Goal: Check status: Check status

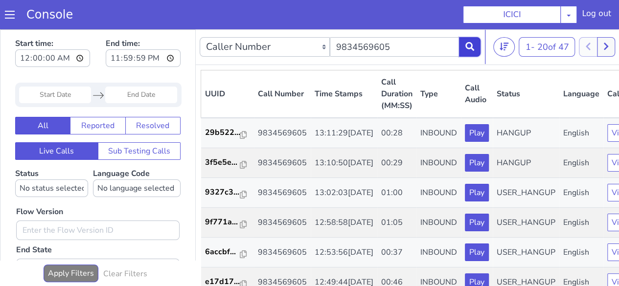
click at [477, 49] on button at bounding box center [470, 47] width 22 height 20
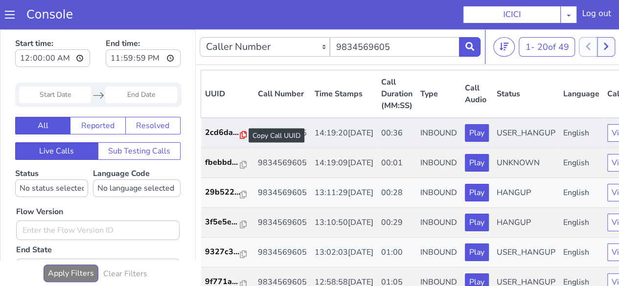
click at [240, 133] on icon at bounding box center [243, 135] width 7 height 8
click at [240, 137] on icon at bounding box center [243, 135] width 7 height 8
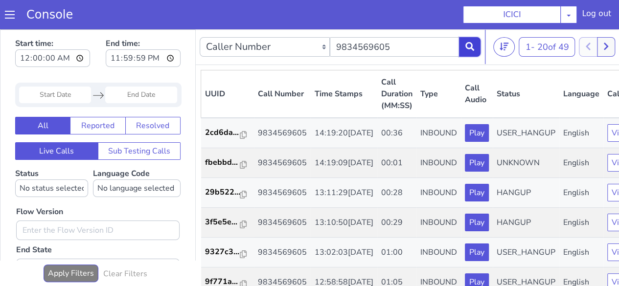
drag, startPoint x: 473, startPoint y: 46, endPoint x: 379, endPoint y: 30, distance: 95.4
click at [473, 46] on icon at bounding box center [469, 46] width 9 height 9
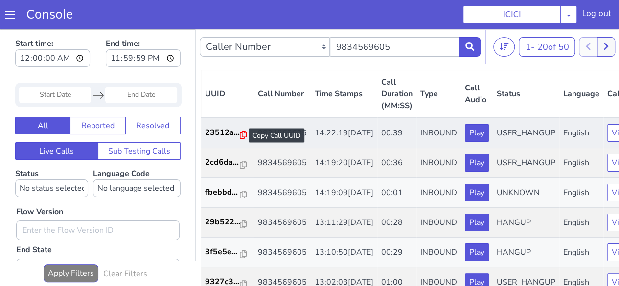
click at [245, 137] on icon at bounding box center [243, 135] width 7 height 8
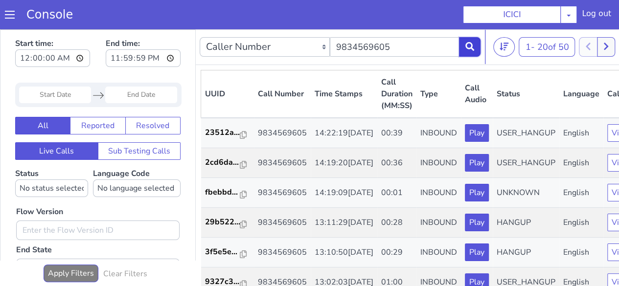
click at [468, 46] on icon at bounding box center [469, 46] width 9 height 9
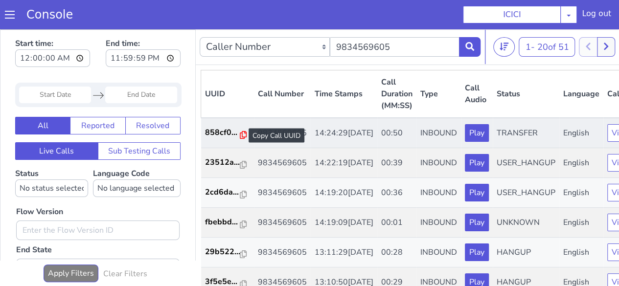
click at [240, 134] on icon at bounding box center [243, 135] width 7 height 8
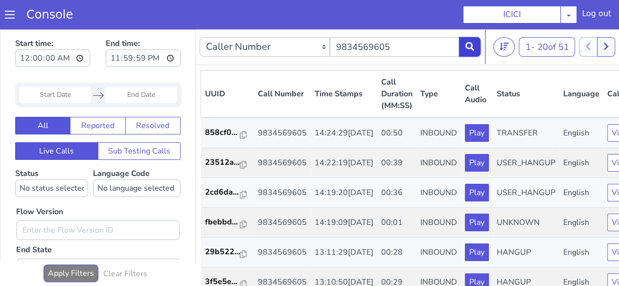
click at [470, 46] on icon at bounding box center [469, 46] width 9 height 9
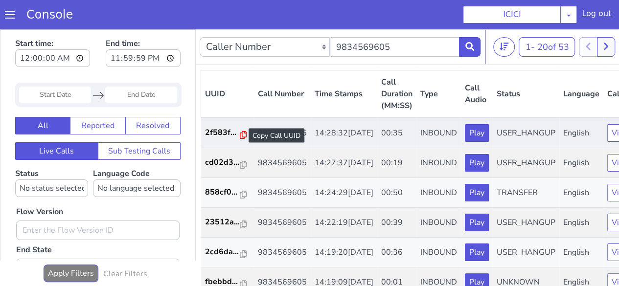
click at [242, 137] on icon at bounding box center [243, 135] width 7 height 8
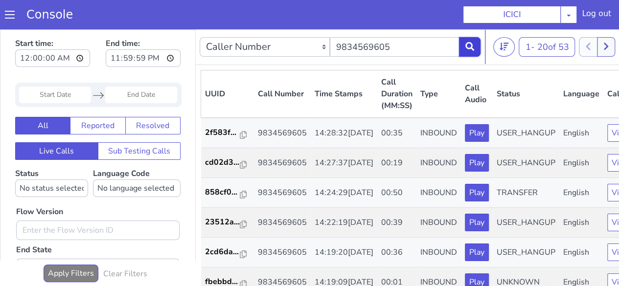
click at [469, 48] on icon at bounding box center [469, 46] width 9 height 9
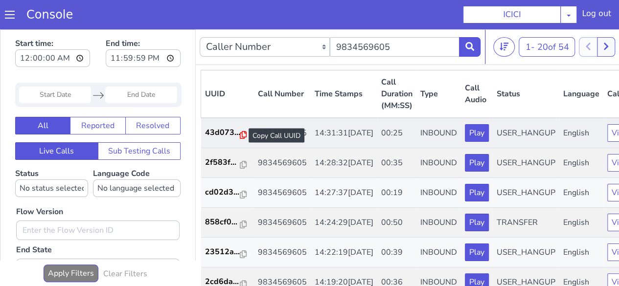
click at [242, 134] on icon at bounding box center [243, 135] width 7 height 8
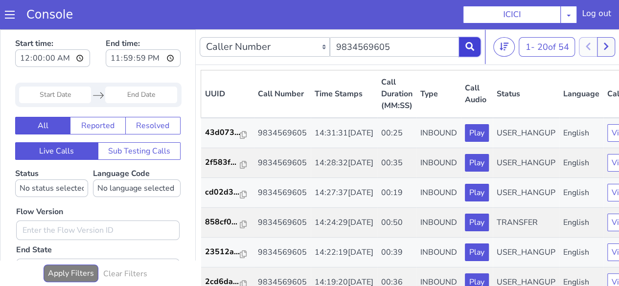
click at [469, 50] on icon at bounding box center [469, 46] width 9 height 9
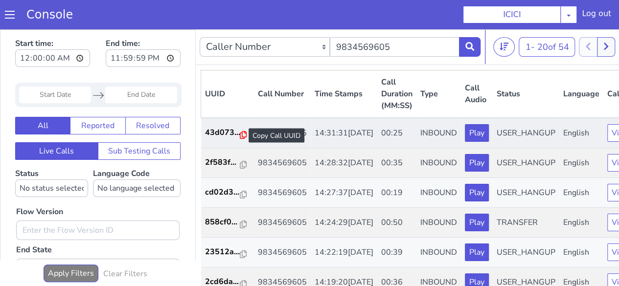
click at [240, 137] on icon at bounding box center [243, 135] width 7 height 8
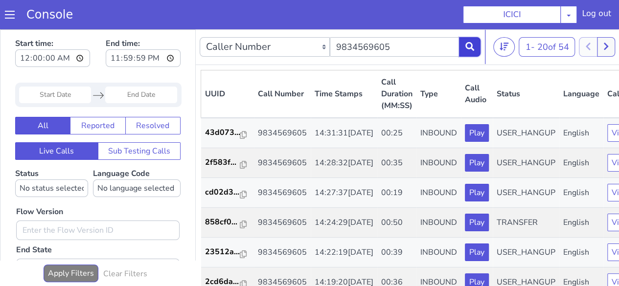
click at [472, 47] on icon at bounding box center [469, 46] width 9 height 9
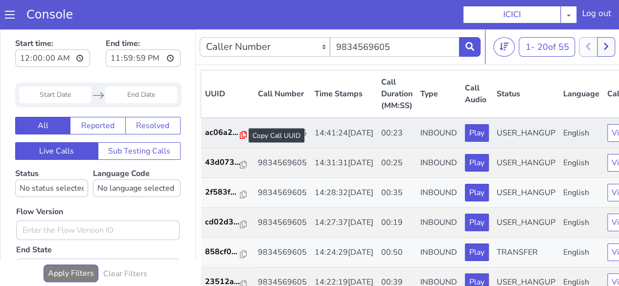
click at [244, 134] on icon at bounding box center [243, 135] width 7 height 8
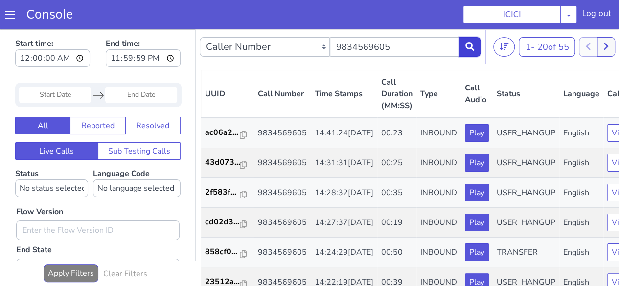
click at [471, 52] on button at bounding box center [470, 47] width 22 height 20
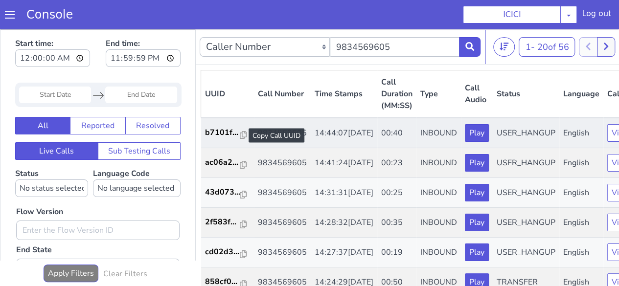
click at [244, 139] on div at bounding box center [243, 136] width 7 height 12
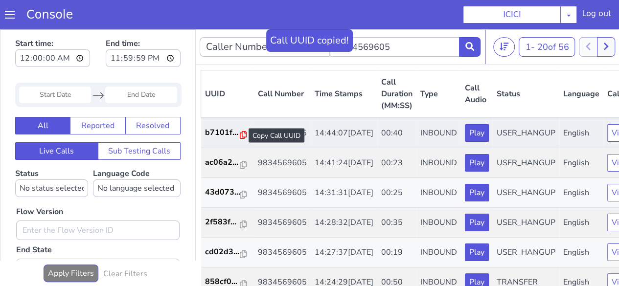
click at [240, 136] on icon at bounding box center [243, 135] width 7 height 8
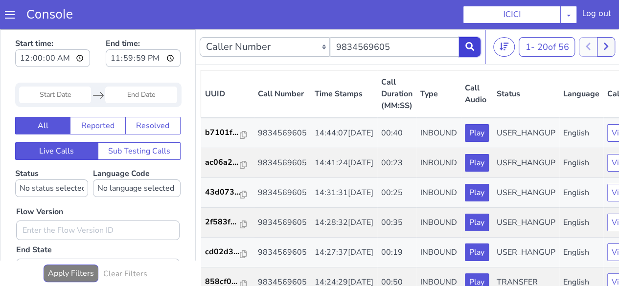
click at [475, 49] on button at bounding box center [470, 47] width 22 height 20
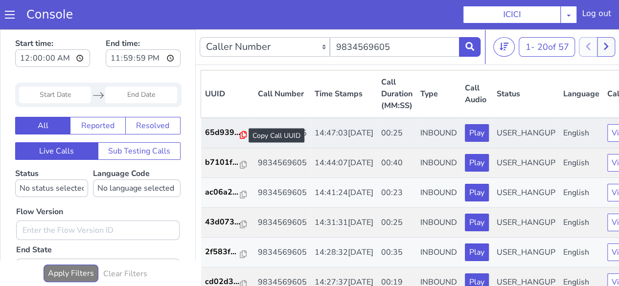
click at [243, 136] on icon at bounding box center [243, 135] width 7 height 8
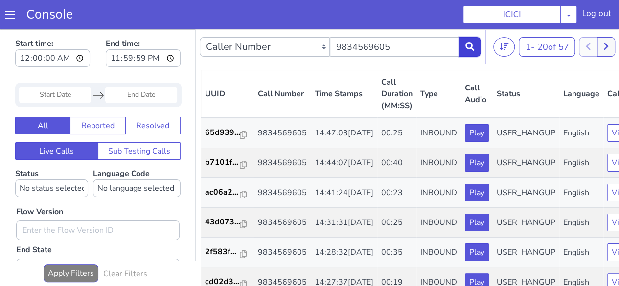
click at [463, 46] on button at bounding box center [470, 47] width 22 height 20
drag, startPoint x: 242, startPoint y: 134, endPoint x: 297, endPoint y: 78, distance: 78.2
click at [242, 134] on icon at bounding box center [243, 135] width 7 height 8
click at [474, 49] on icon at bounding box center [469, 46] width 9 height 9
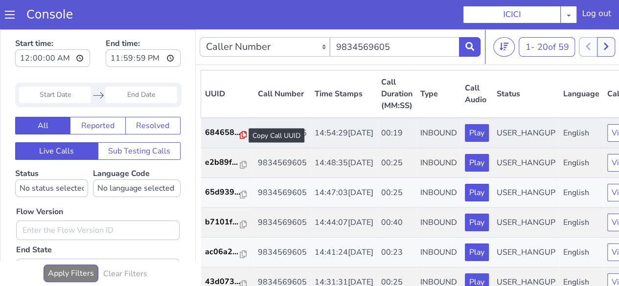
click at [240, 138] on icon at bounding box center [243, 135] width 7 height 8
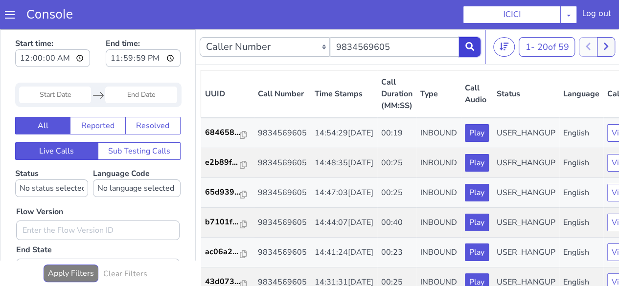
click at [477, 47] on button at bounding box center [470, 47] width 22 height 20
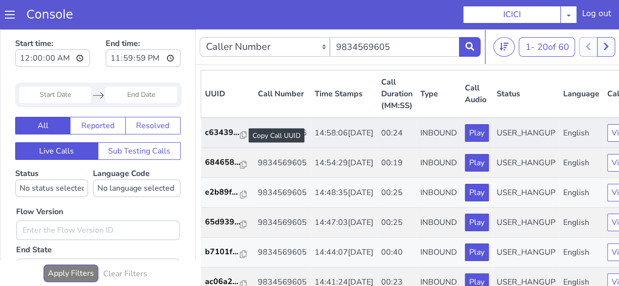
click at [242, 140] on div at bounding box center [243, 136] width 7 height 12
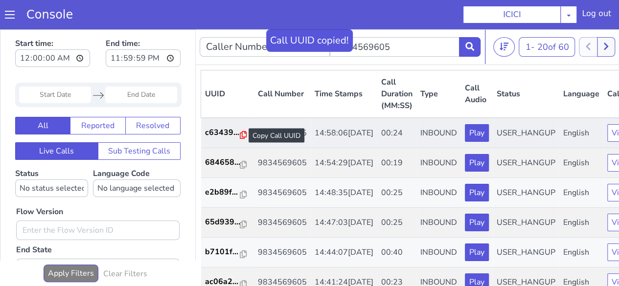
click at [241, 136] on icon at bounding box center [243, 135] width 7 height 8
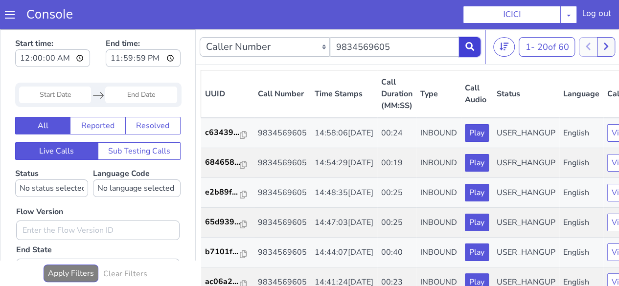
click at [466, 47] on icon at bounding box center [469, 46] width 9 height 9
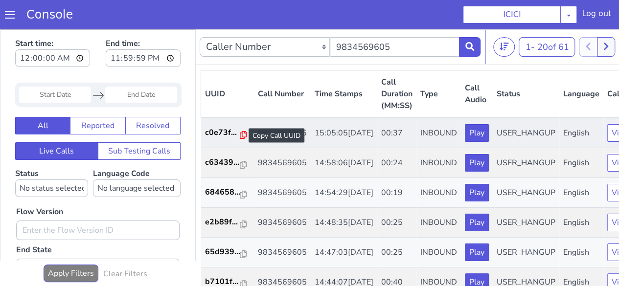
click at [241, 134] on icon at bounding box center [243, 135] width 7 height 8
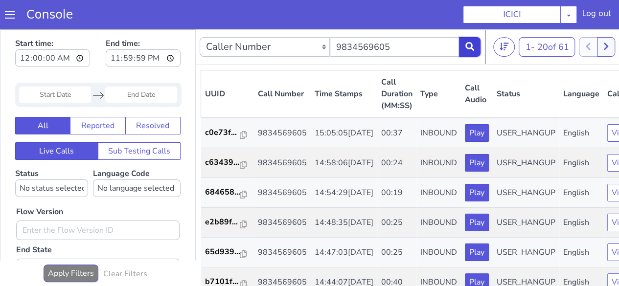
click at [470, 50] on button at bounding box center [470, 47] width 22 height 20
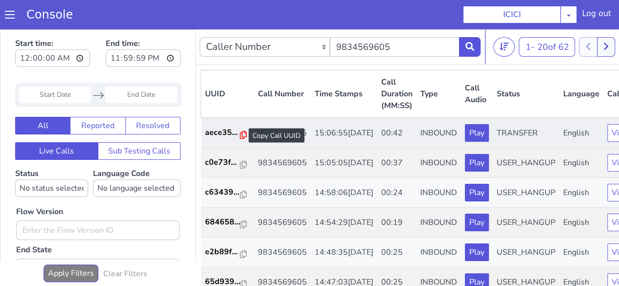
click at [240, 137] on icon at bounding box center [243, 135] width 7 height 8
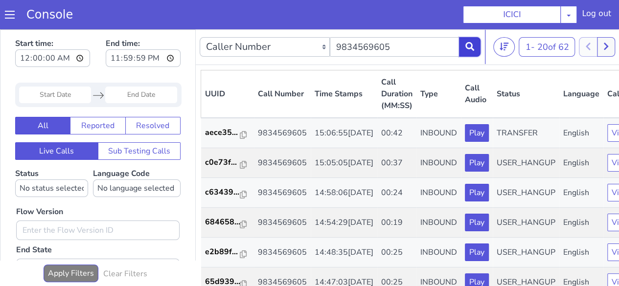
click at [475, 45] on button at bounding box center [470, 47] width 22 height 20
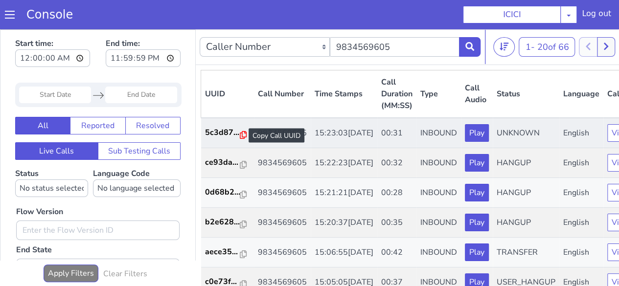
click at [240, 136] on icon at bounding box center [243, 135] width 7 height 8
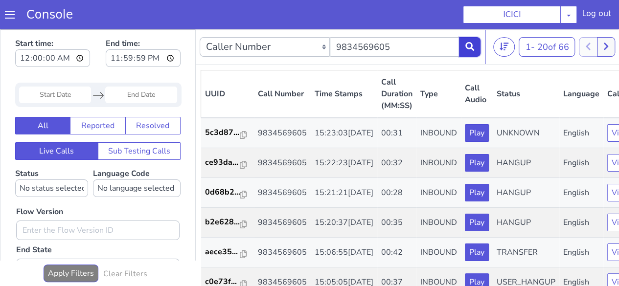
click at [476, 54] on button at bounding box center [470, 47] width 22 height 20
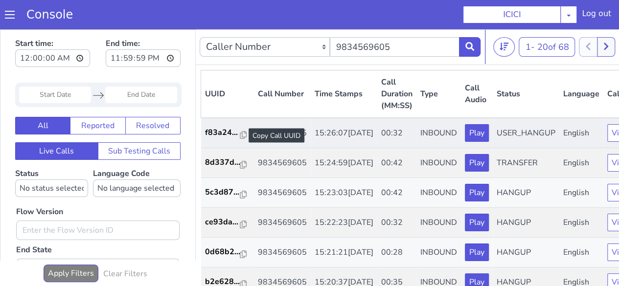
click at [242, 130] on div at bounding box center [243, 136] width 7 height 12
click at [242, 136] on icon at bounding box center [243, 135] width 7 height 8
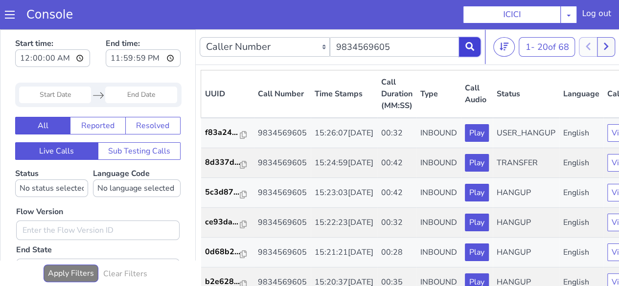
click at [466, 54] on button at bounding box center [470, 47] width 22 height 20
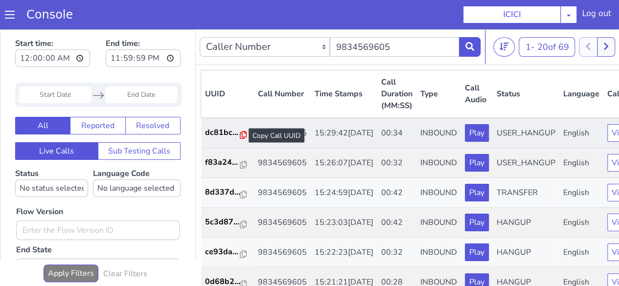
click at [242, 133] on icon at bounding box center [243, 135] width 7 height 8
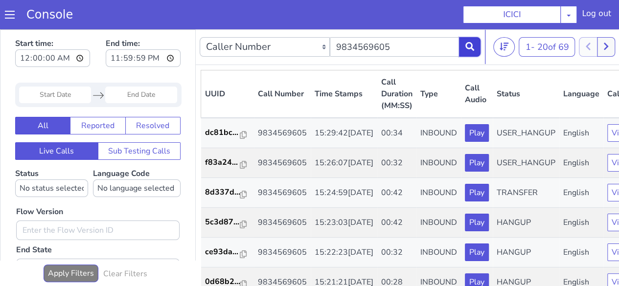
click at [473, 45] on icon at bounding box center [469, 46] width 9 height 9
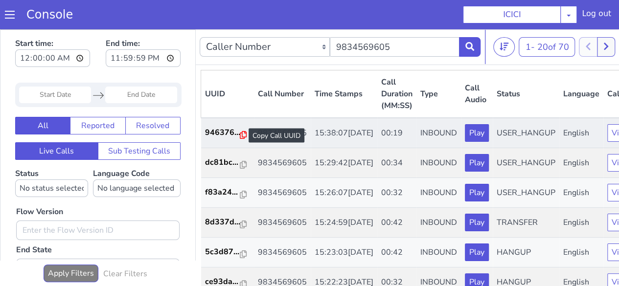
click at [240, 134] on icon at bounding box center [243, 135] width 7 height 8
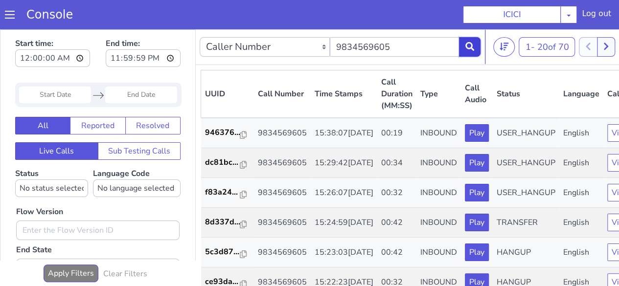
click at [474, 46] on button at bounding box center [470, 47] width 22 height 20
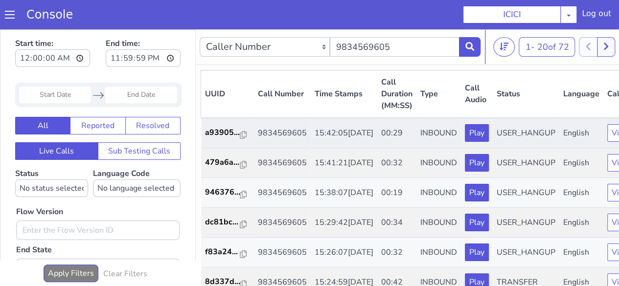
click at [245, 134] on td "a93905..." at bounding box center [227, 133] width 53 height 30
click at [242, 134] on icon at bounding box center [243, 135] width 7 height 8
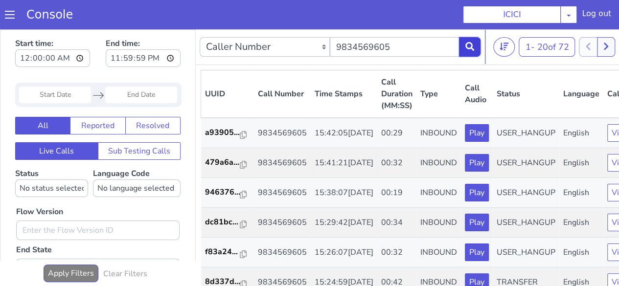
click at [473, 46] on icon at bounding box center [469, 46] width 9 height 9
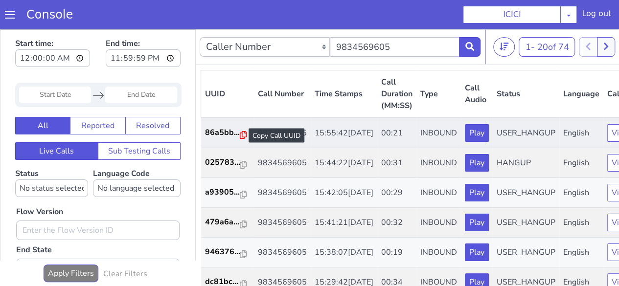
click at [243, 137] on icon at bounding box center [243, 135] width 7 height 8
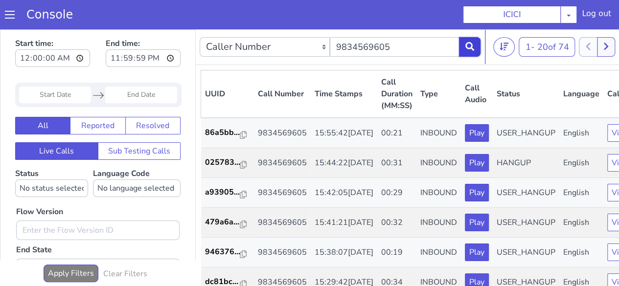
click at [477, 54] on button at bounding box center [470, 47] width 22 height 20
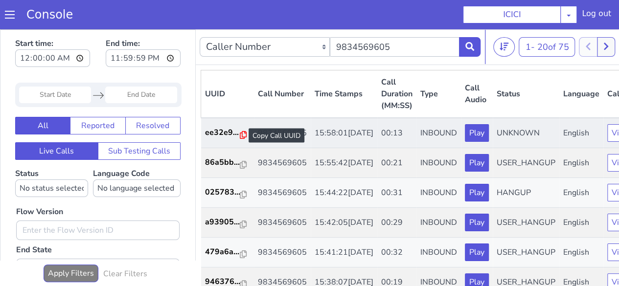
click at [240, 137] on icon at bounding box center [243, 135] width 7 height 8
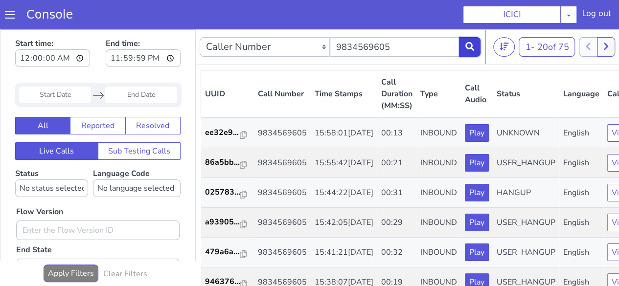
click at [476, 44] on button at bounding box center [470, 47] width 22 height 20
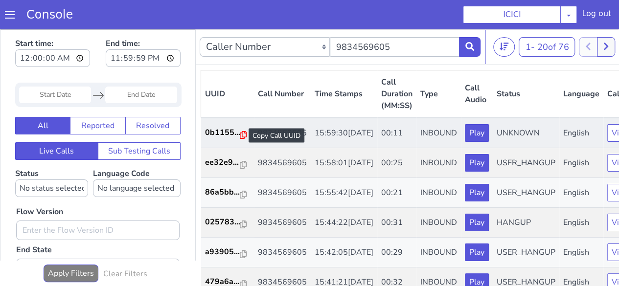
click at [240, 136] on icon at bounding box center [243, 135] width 7 height 8
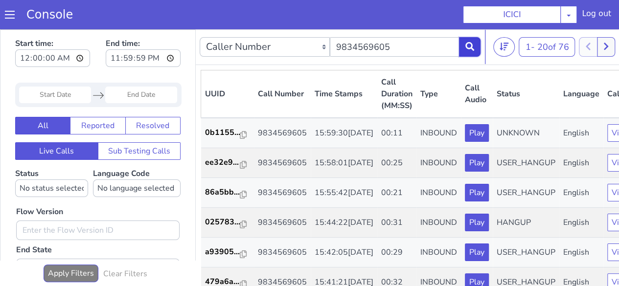
click at [468, 45] on icon at bounding box center [469, 46] width 9 height 9
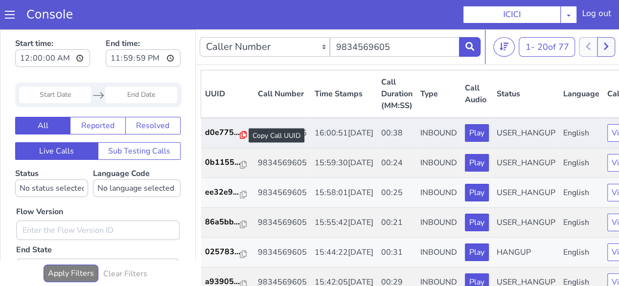
click at [242, 136] on icon at bounding box center [243, 135] width 7 height 8
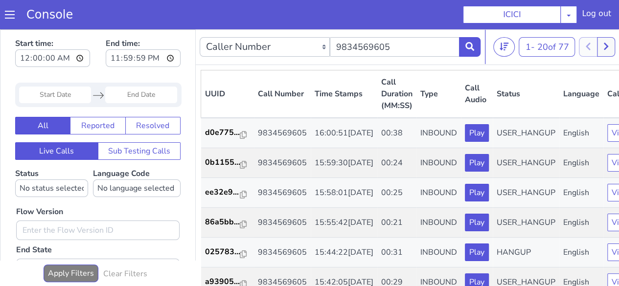
click at [481, 51] on nav "Caller Number Call UUID Custom Parameter 9834569605 1 - 20 of 77 20 50 100" at bounding box center [437, 47] width 483 height 36
click at [472, 48] on icon at bounding box center [469, 46] width 9 height 9
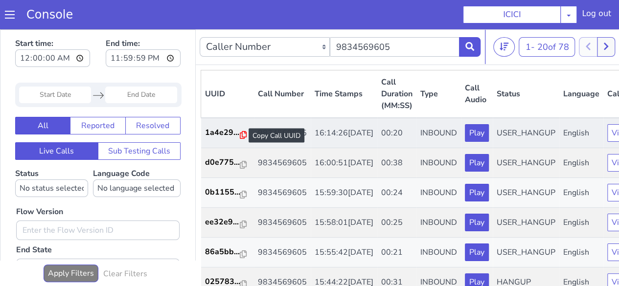
click at [240, 135] on icon at bounding box center [243, 135] width 7 height 8
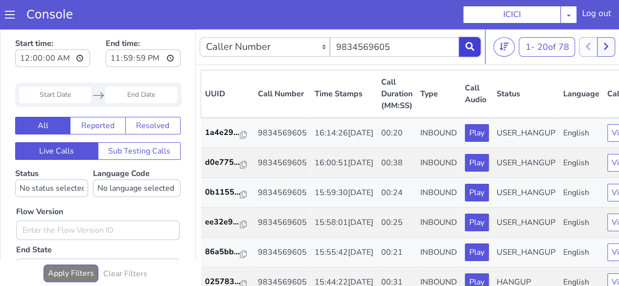
click at [468, 47] on icon at bounding box center [469, 46] width 9 height 9
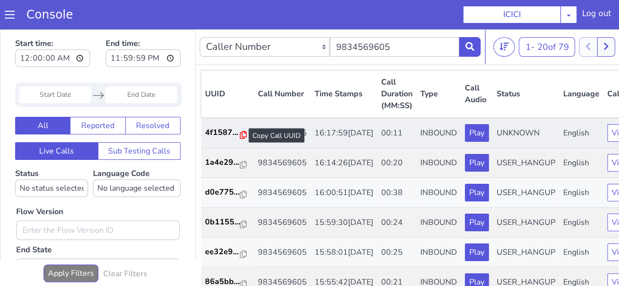
click at [241, 136] on icon at bounding box center [243, 135] width 7 height 8
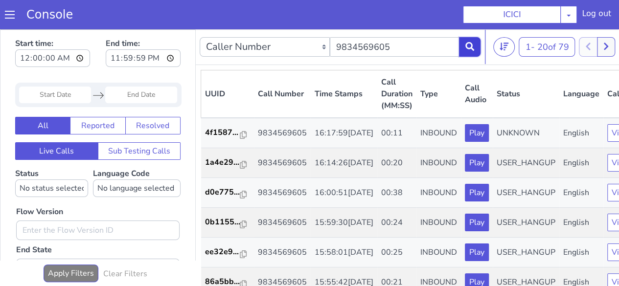
click at [473, 45] on icon at bounding box center [469, 46] width 9 height 9
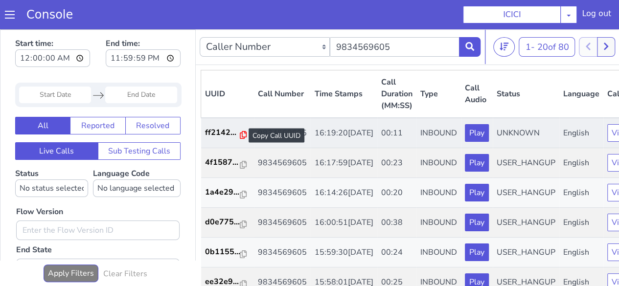
click at [241, 137] on icon at bounding box center [243, 135] width 7 height 8
